Goal: Ask a question: Seek information or help from site administrators or community

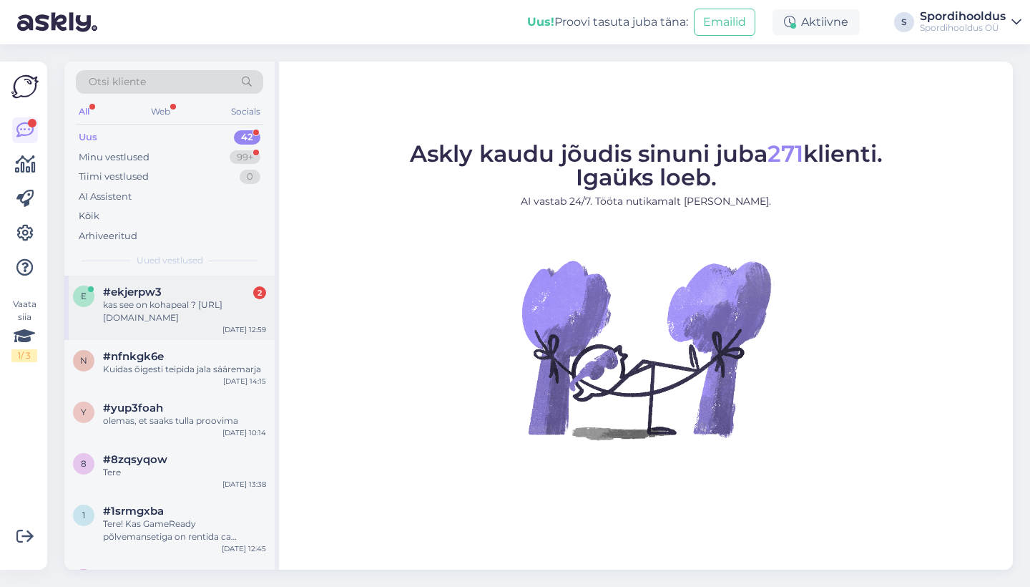
click at [216, 304] on div "kas see on kohapeal ? [URL][DOMAIN_NAME]" at bounding box center [184, 311] width 163 height 26
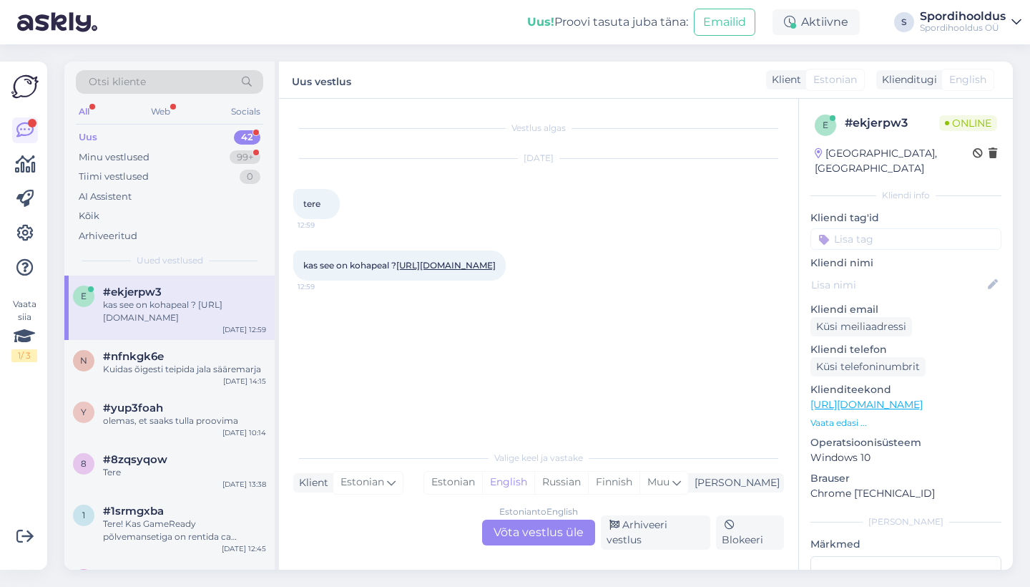
click at [472, 270] on link "[URL][DOMAIN_NAME]" at bounding box center [445, 265] width 99 height 11
click at [529, 534] on div "Estonian to English Võta vestlus üle" at bounding box center [538, 532] width 113 height 26
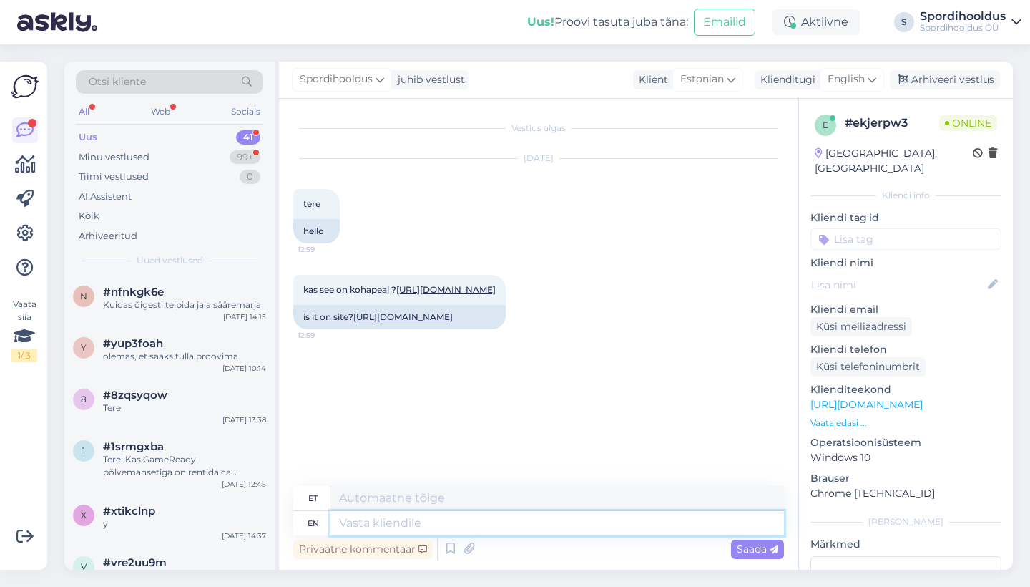
click at [408, 523] on textarea at bounding box center [558, 523] width 454 height 24
type textarea "Tere"
type textarea "Tere! On"
type textarea "Tere!"
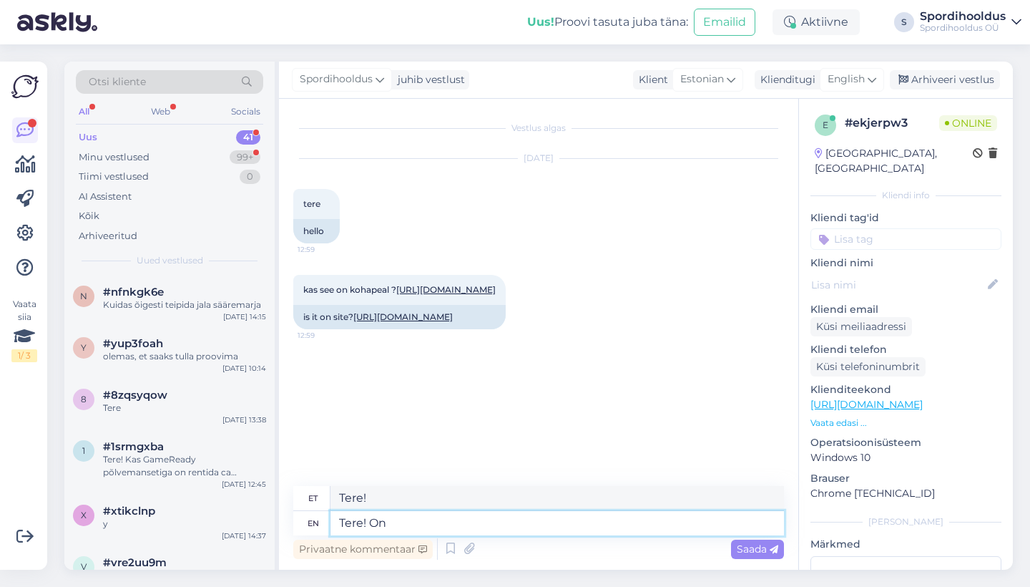
type textarea "Tere! On"
type textarea "Tere! Sees"
type textarea "Tere! On :)"
type textarea "Tere! Edasi :)"
type textarea "Tere! On :)"
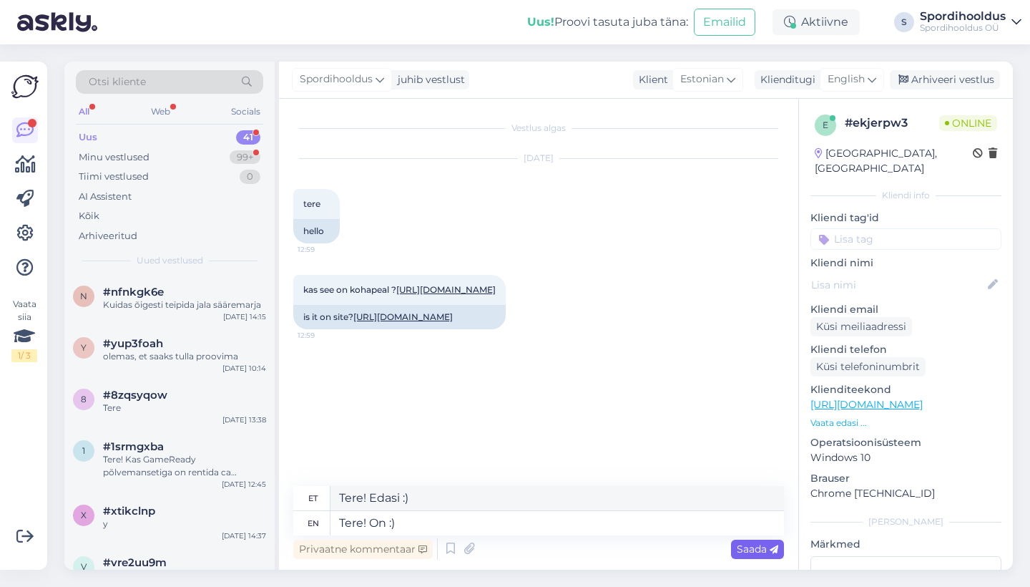
click at [742, 550] on span "Saada" at bounding box center [757, 548] width 41 height 13
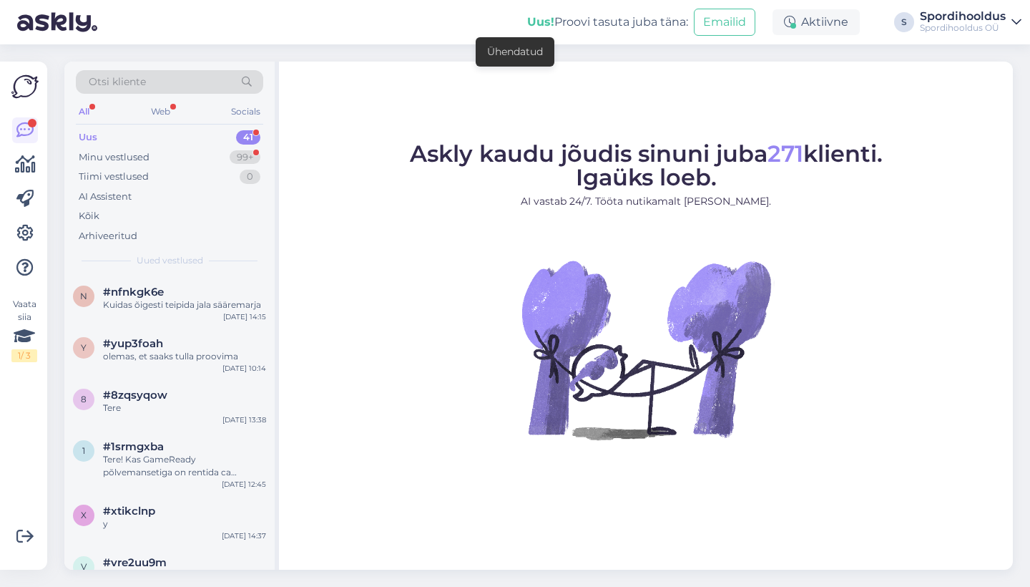
click at [187, 140] on div "Uus 41" at bounding box center [169, 137] width 187 height 20
click at [167, 124] on div "Otsi kliente All Web Socials Uus 41 Minu vestlused 99+ Tiimi vestlused 0 AI Ass…" at bounding box center [169, 169] width 210 height 214
click at [167, 106] on div "Web" at bounding box center [160, 111] width 25 height 19
click at [362, 359] on figure "Askly kaudu jõudis sinuni juba 271 klienti. Igaüks loeb. AI vastab 24/7. Tööta …" at bounding box center [646, 310] width 708 height 336
click at [336, 273] on figure "Askly kaudu jõudis sinuni juba 271 klienti. Igaüks loeb. AI vastab 24/7. Tööta …" at bounding box center [646, 310] width 708 height 336
